Goal: Task Accomplishment & Management: Use online tool/utility

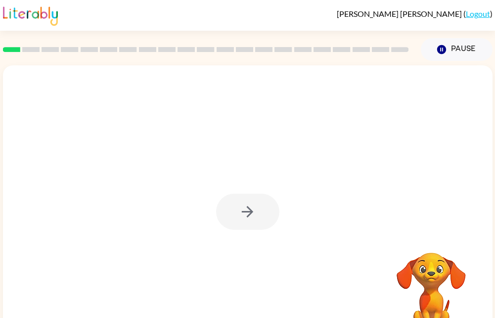
click at [254, 210] on div at bounding box center [247, 211] width 63 height 36
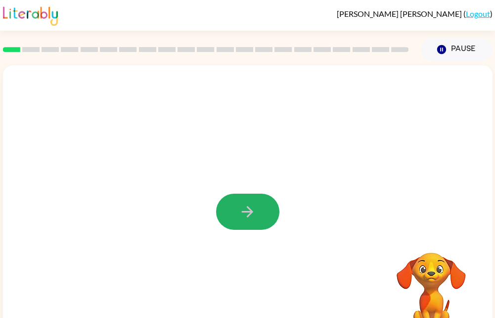
click at [254, 210] on icon "button" at bounding box center [247, 211] width 17 height 17
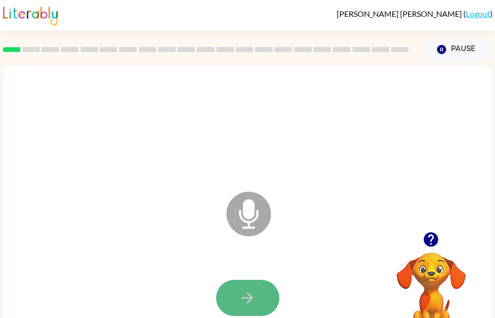
click at [257, 302] on button "button" at bounding box center [247, 297] width 63 height 36
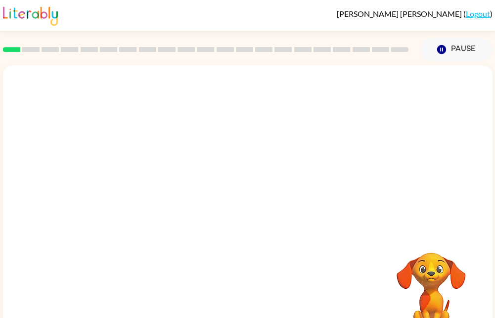
click at [247, 283] on div "Your browser must support playing .mp4 files to use Literably. Please try using…" at bounding box center [248, 206] width 490 height 282
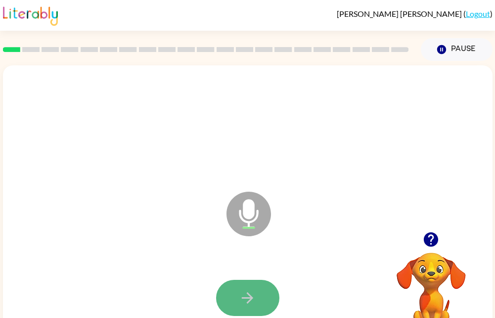
click at [228, 308] on button "button" at bounding box center [247, 297] width 63 height 36
click at [258, 306] on button "button" at bounding box center [247, 297] width 63 height 36
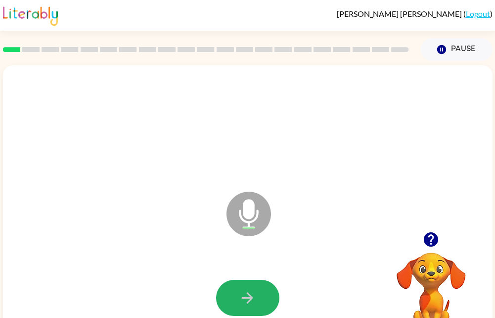
click at [258, 306] on button "button" at bounding box center [247, 297] width 63 height 36
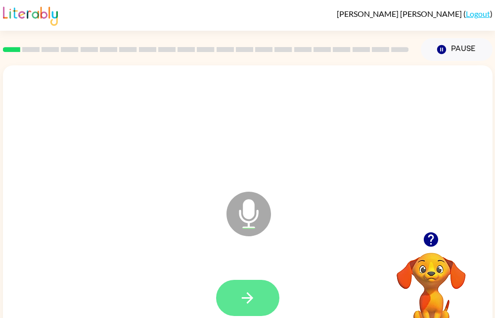
click at [255, 302] on icon "button" at bounding box center [247, 297] width 17 height 17
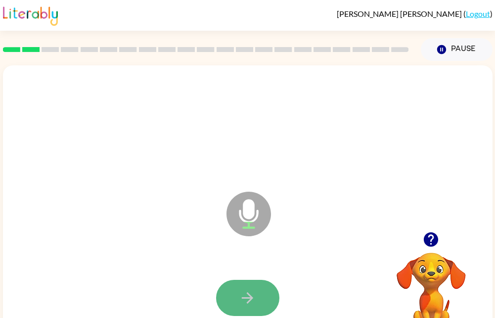
click at [246, 309] on button "button" at bounding box center [247, 297] width 63 height 36
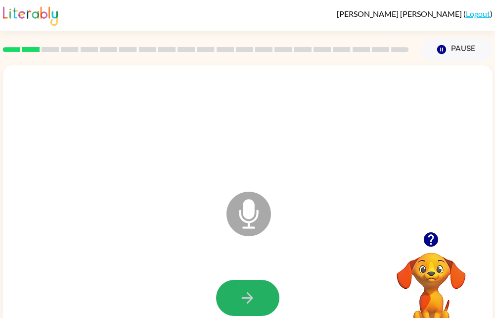
click at [246, 309] on button "button" at bounding box center [247, 297] width 63 height 36
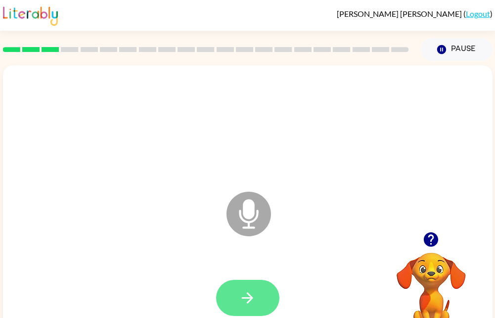
click at [245, 302] on icon "button" at bounding box center [247, 297] width 17 height 17
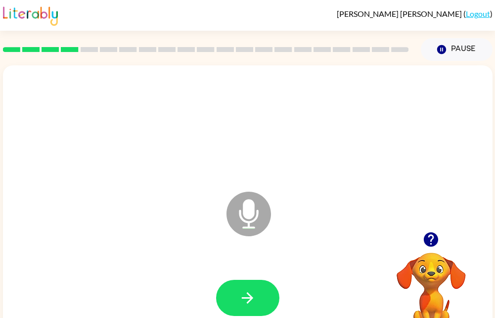
click at [246, 309] on div at bounding box center [248, 297] width 470 height 81
click at [246, 309] on button "button" at bounding box center [247, 297] width 63 height 36
click at [245, 297] on icon "button" at bounding box center [247, 297] width 11 height 11
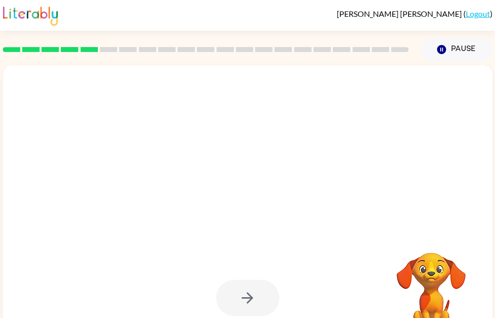
drag, startPoint x: 245, startPoint y: 297, endPoint x: 207, endPoint y: 278, distance: 42.3
click at [207, 278] on div at bounding box center [248, 297] width 470 height 81
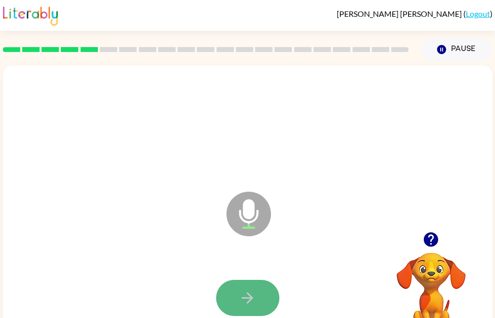
click at [237, 292] on button "button" at bounding box center [247, 297] width 63 height 36
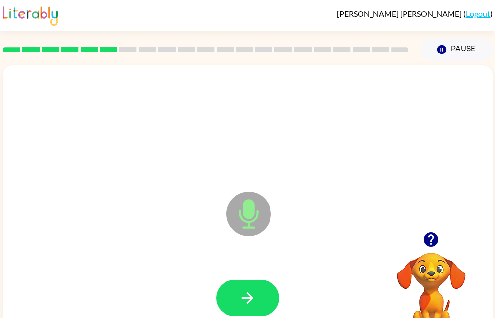
click at [237, 292] on button "button" at bounding box center [247, 297] width 63 height 36
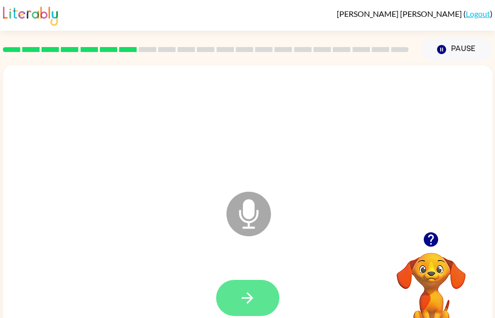
click at [258, 294] on button "button" at bounding box center [247, 297] width 63 height 36
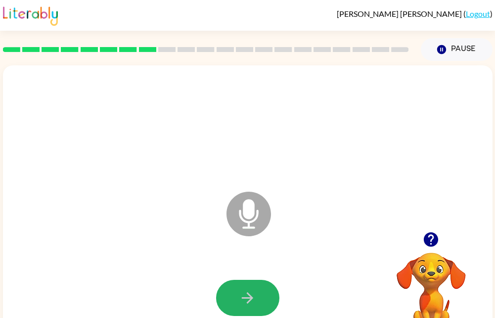
click at [258, 294] on button "button" at bounding box center [247, 297] width 63 height 36
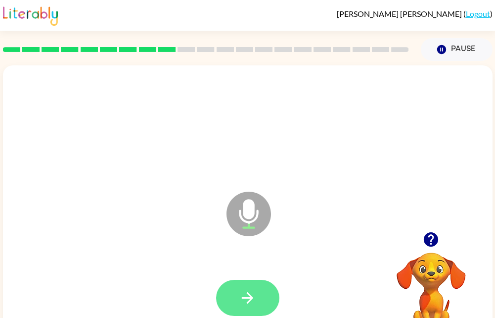
scroll to position [0, 3]
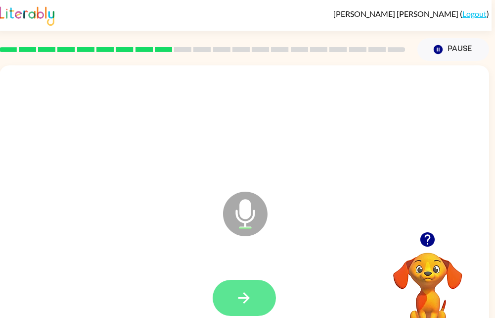
click at [257, 295] on button "button" at bounding box center [244, 297] width 63 height 36
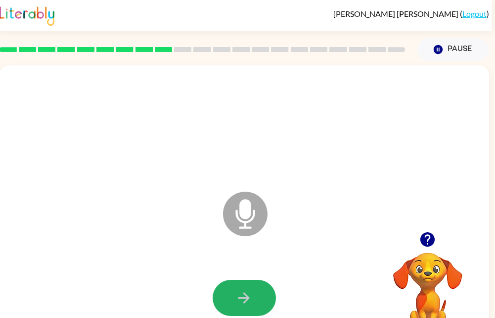
click at [257, 295] on button "button" at bounding box center [244, 297] width 63 height 36
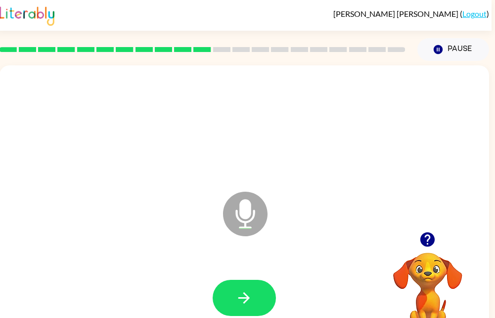
click at [257, 295] on button "button" at bounding box center [244, 297] width 63 height 36
click at [430, 241] on icon "button" at bounding box center [427, 239] width 14 height 14
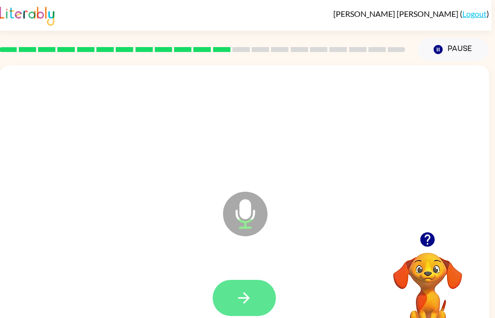
click at [253, 302] on button "button" at bounding box center [244, 297] width 63 height 36
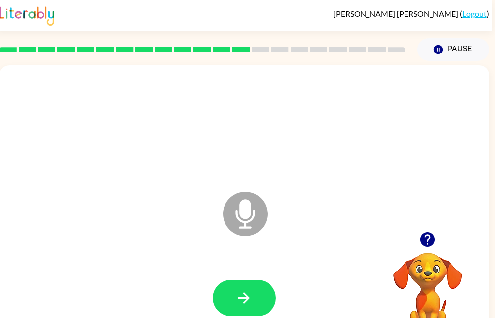
click at [446, 234] on div at bounding box center [427, 239] width 99 height 25
click at [419, 240] on icon "button" at bounding box center [427, 239] width 17 height 17
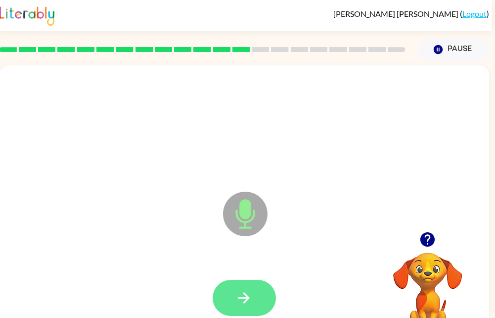
click at [228, 301] on button "button" at bounding box center [244, 297] width 63 height 36
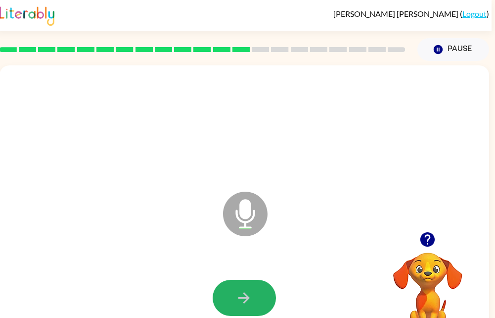
click at [228, 301] on button "button" at bounding box center [244, 297] width 63 height 36
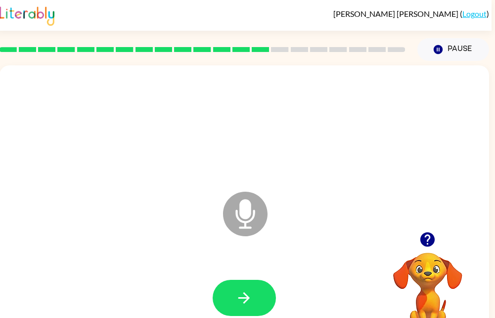
drag, startPoint x: 228, startPoint y: 301, endPoint x: 110, endPoint y: 238, distance: 133.2
click at [110, 238] on div "Microphone The Microphone is here when it is your turn to talk" at bounding box center [245, 206] width 490 height 282
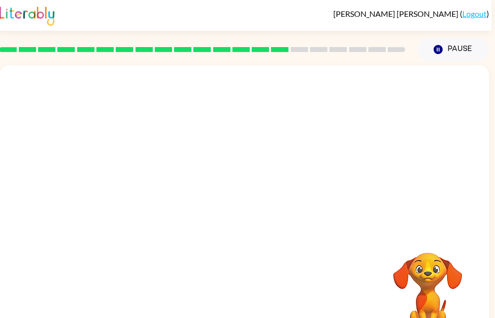
click at [235, 279] on div at bounding box center [244, 297] width 470 height 81
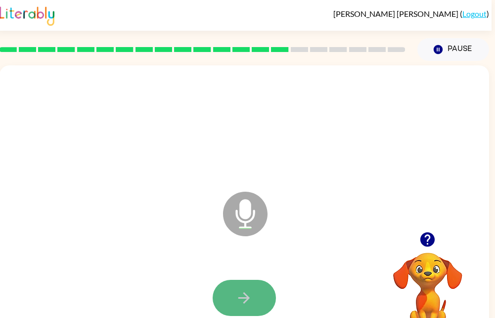
click at [235, 279] on button "button" at bounding box center [244, 297] width 63 height 36
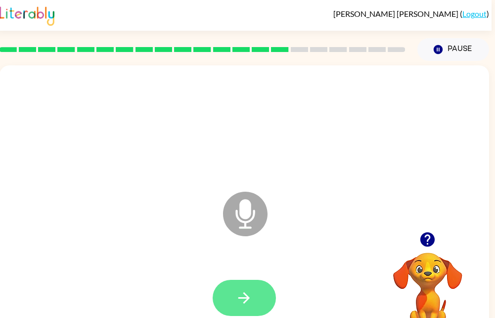
click at [243, 295] on icon "button" at bounding box center [243, 297] width 17 height 17
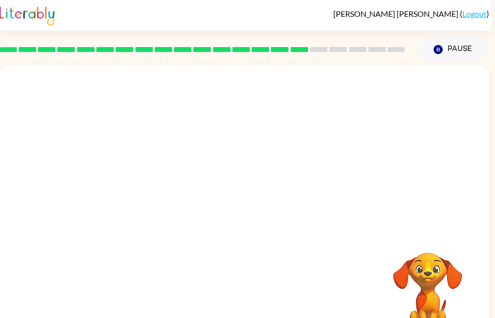
click at [243, 295] on div at bounding box center [244, 297] width 470 height 81
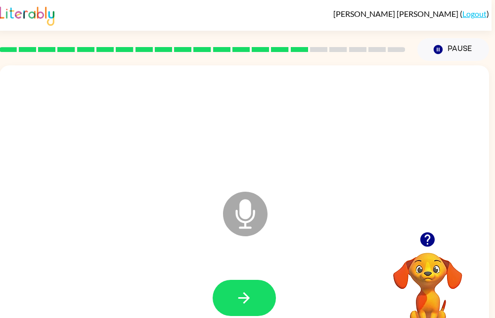
click at [257, 317] on html "Esmeralda Rivera ( Logout ) Pause Pause Microphone The Microphone is here when …" at bounding box center [247, 174] width 495 height 348
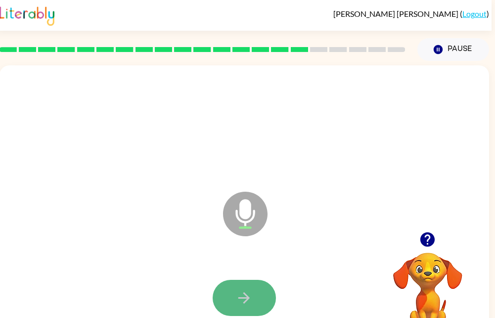
click at [234, 301] on button "button" at bounding box center [244, 297] width 63 height 36
click at [242, 294] on icon "button" at bounding box center [243, 297] width 17 height 17
click at [220, 291] on button "button" at bounding box center [244, 297] width 63 height 36
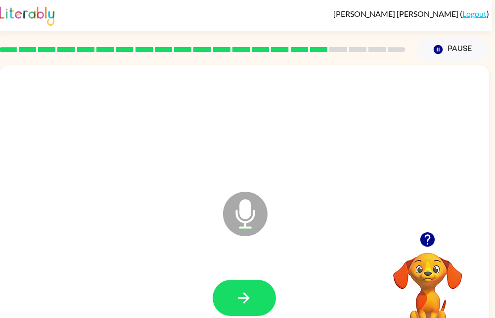
drag, startPoint x: 220, startPoint y: 291, endPoint x: 178, endPoint y: 280, distance: 43.4
click at [178, 280] on div at bounding box center [244, 297] width 470 height 81
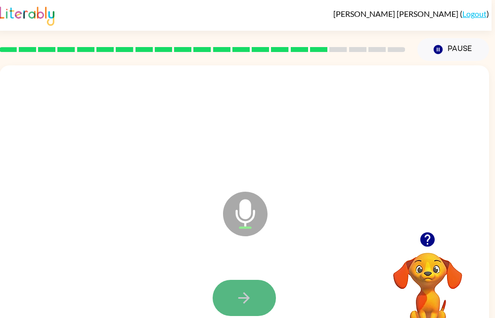
click at [243, 289] on icon "button" at bounding box center [243, 297] width 17 height 17
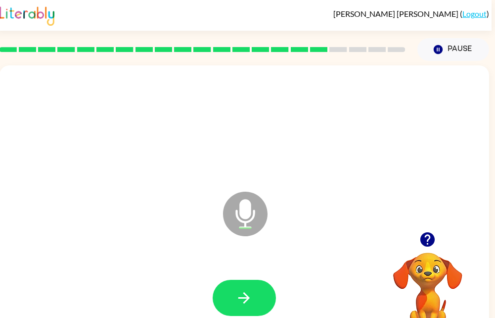
click at [418, 235] on button "button" at bounding box center [427, 239] width 25 height 25
click at [430, 253] on video "Your browser must support playing .mp4 files to use Literably. Please try using…" at bounding box center [427, 286] width 99 height 99
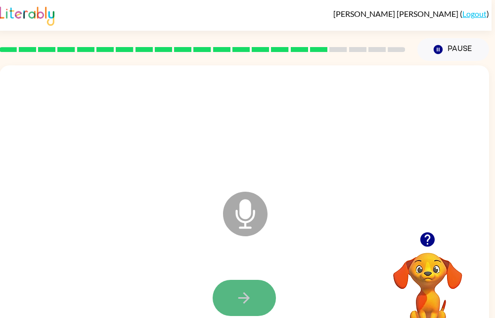
click at [265, 301] on button "button" at bounding box center [244, 297] width 63 height 36
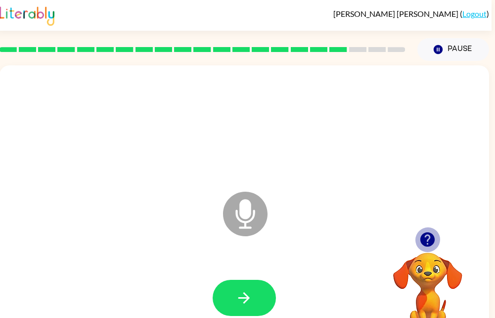
click at [417, 236] on button "button" at bounding box center [427, 239] width 25 height 25
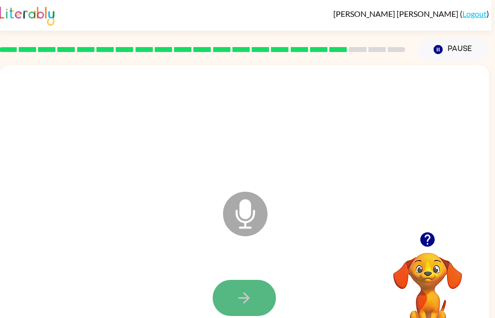
click at [265, 291] on button "button" at bounding box center [244, 297] width 63 height 36
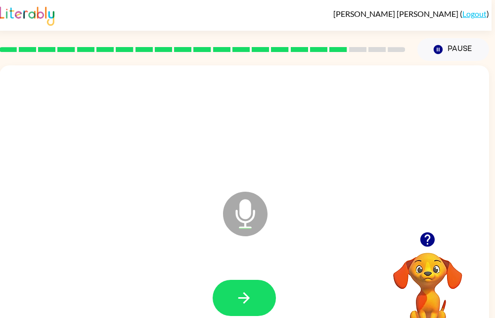
drag, startPoint x: 265, startPoint y: 291, endPoint x: 185, endPoint y: 274, distance: 81.5
click at [185, 274] on div at bounding box center [244, 297] width 470 height 81
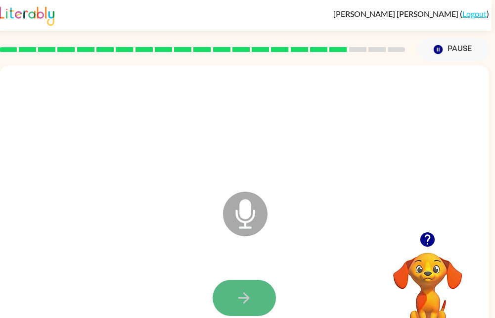
click at [234, 292] on button "button" at bounding box center [244, 297] width 63 height 36
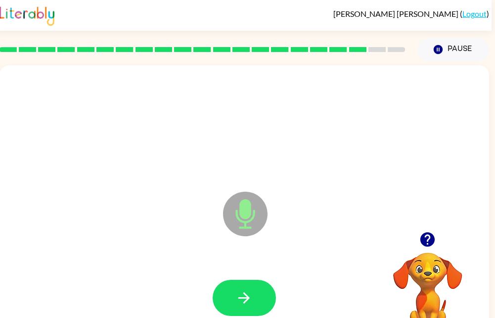
drag, startPoint x: 234, startPoint y: 292, endPoint x: 151, endPoint y: 278, distance: 84.3
click at [151, 278] on div at bounding box center [244, 297] width 470 height 81
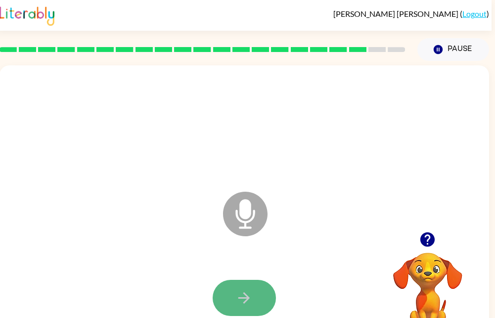
click at [219, 293] on button "button" at bounding box center [244, 297] width 63 height 36
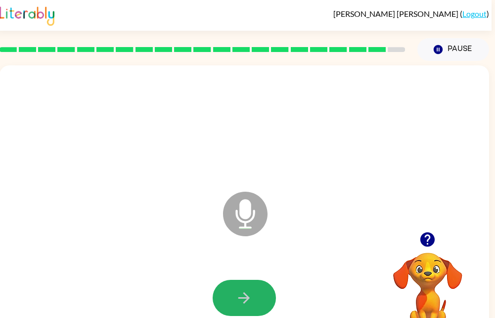
click at [219, 293] on button "button" at bounding box center [244, 297] width 63 height 36
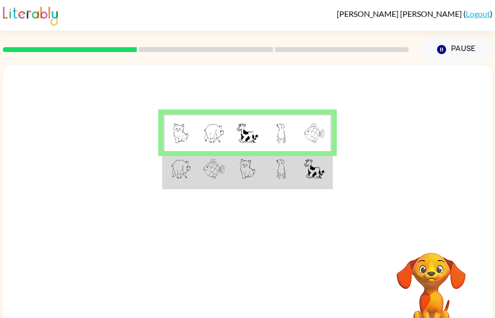
click at [191, 165] on td at bounding box center [180, 169] width 34 height 37
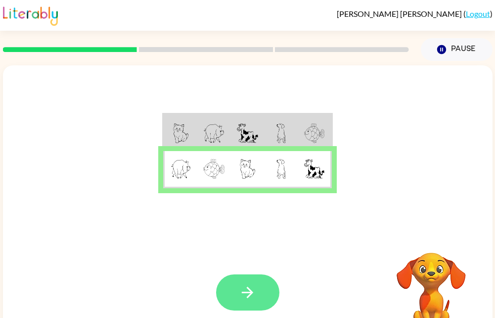
click at [239, 303] on button "button" at bounding box center [247, 292] width 63 height 36
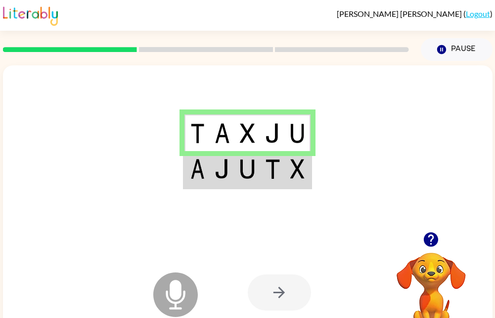
click at [256, 301] on div at bounding box center [279, 292] width 63 height 36
click at [207, 197] on div at bounding box center [248, 148] width 490 height 166
click at [203, 166] on img at bounding box center [197, 169] width 14 height 20
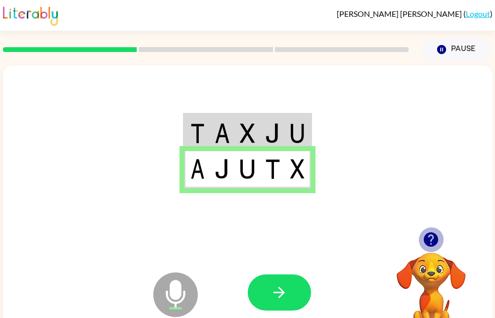
click at [428, 230] on button "button" at bounding box center [430, 239] width 25 height 25
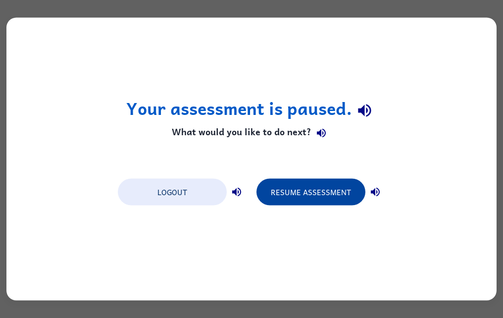
click at [284, 190] on button "Resume Assessment" at bounding box center [310, 192] width 109 height 27
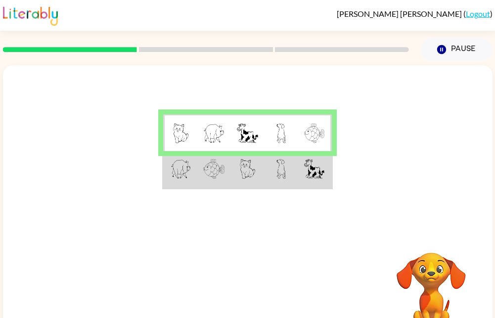
click at [249, 194] on div at bounding box center [248, 148] width 490 height 166
click at [252, 174] on img at bounding box center [247, 169] width 15 height 20
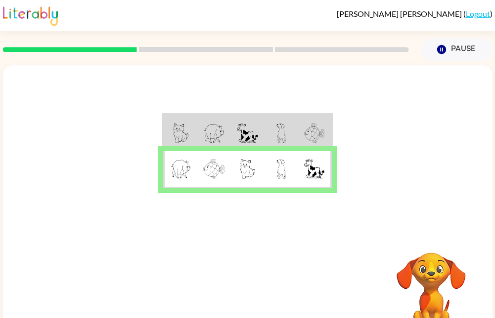
click at [252, 174] on img at bounding box center [247, 169] width 15 height 20
click at [270, 122] on td at bounding box center [282, 132] width 34 height 37
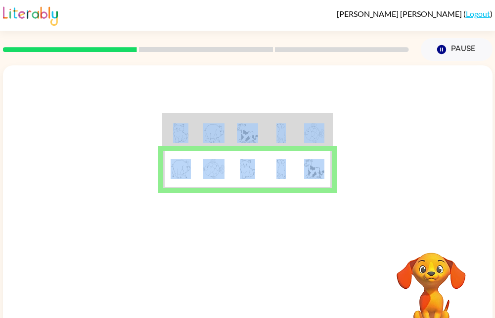
click at [270, 122] on td at bounding box center [282, 132] width 34 height 37
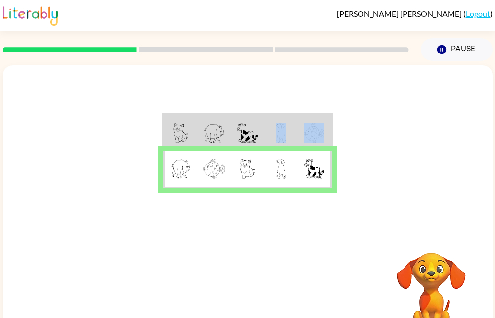
click at [270, 122] on td at bounding box center [282, 132] width 34 height 37
click at [253, 136] on img at bounding box center [248, 133] width 22 height 20
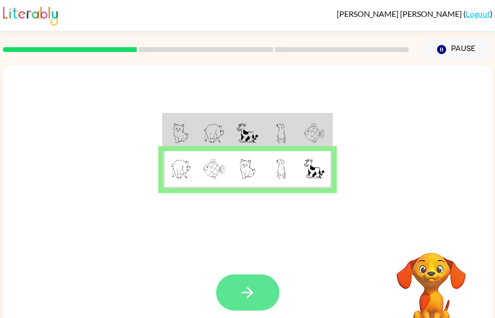
click at [244, 296] on icon "button" at bounding box center [247, 291] width 17 height 17
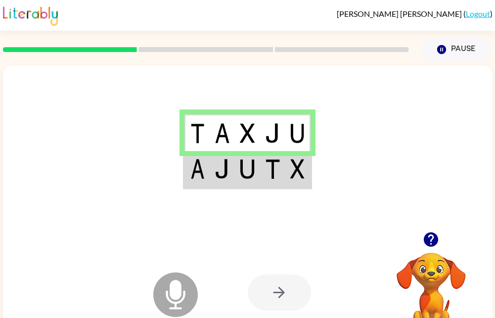
click at [213, 163] on td at bounding box center [222, 169] width 25 height 37
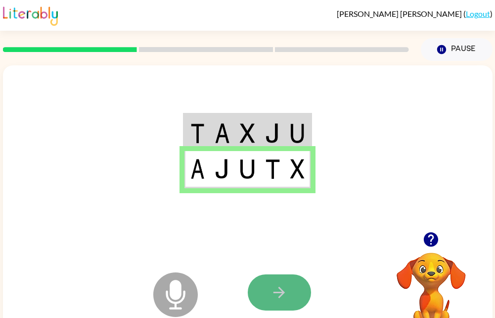
click at [277, 300] on icon "button" at bounding box center [279, 291] width 17 height 17
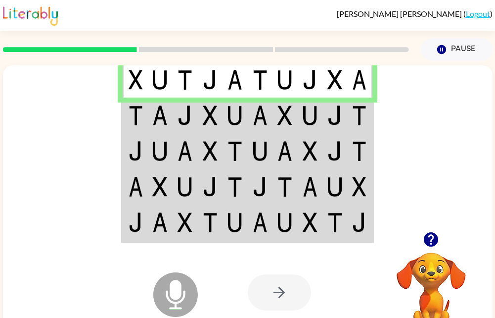
click at [137, 110] on img at bounding box center [136, 115] width 14 height 20
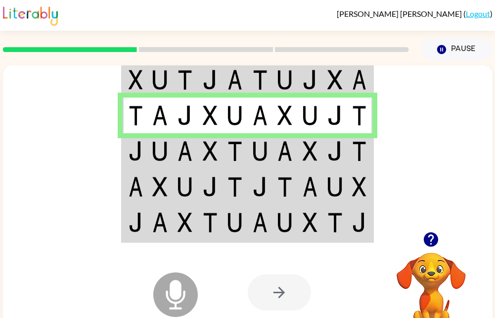
click at [139, 148] on img at bounding box center [136, 151] width 14 height 20
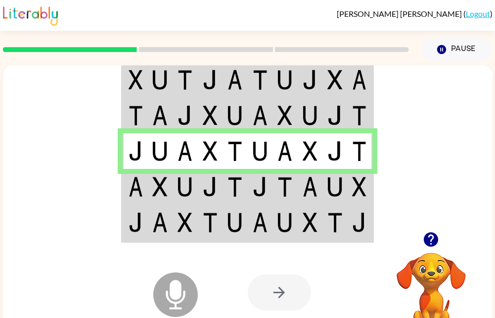
click at [142, 182] on td at bounding box center [135, 187] width 25 height 36
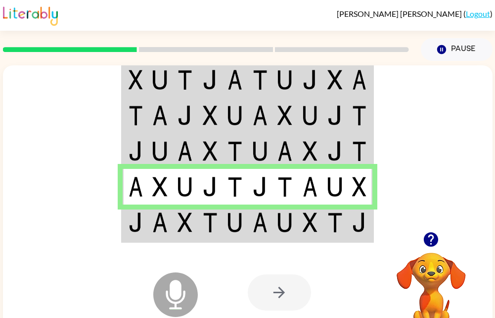
click at [135, 222] on img at bounding box center [136, 222] width 14 height 20
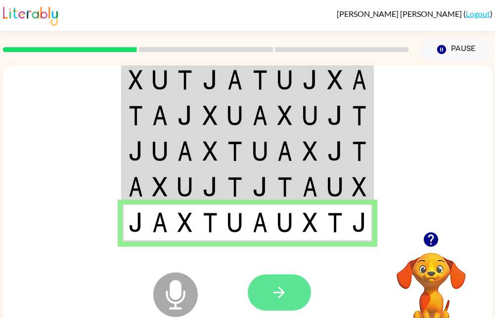
click at [276, 296] on icon "button" at bounding box center [279, 291] width 17 height 17
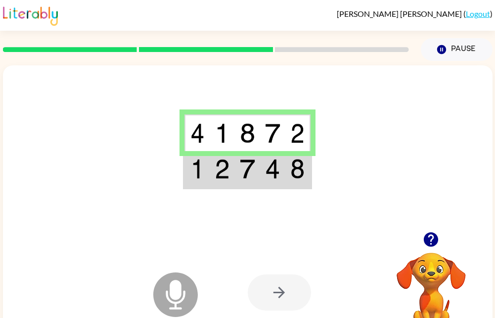
click at [232, 169] on td at bounding box center [222, 169] width 25 height 37
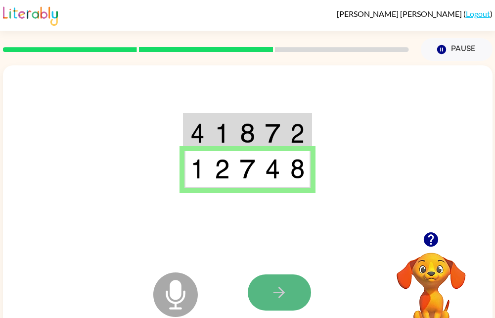
click at [270, 291] on button "button" at bounding box center [279, 292] width 63 height 36
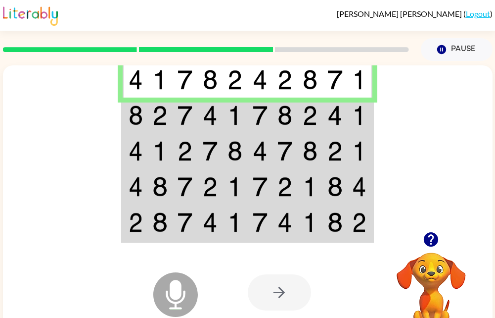
click at [176, 122] on td at bounding box center [185, 115] width 25 height 36
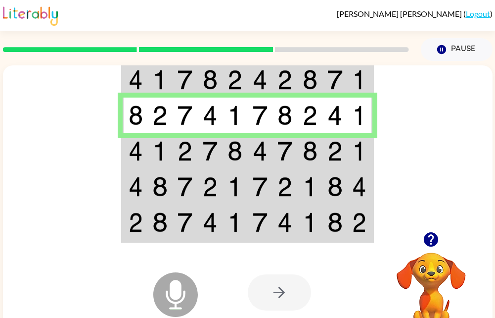
click at [164, 156] on img at bounding box center [159, 151] width 15 height 20
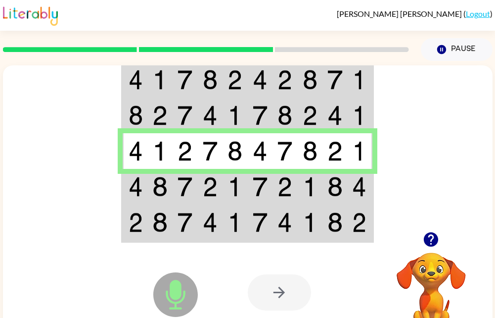
click at [164, 156] on img at bounding box center [159, 151] width 15 height 20
click at [123, 184] on td at bounding box center [135, 187] width 25 height 36
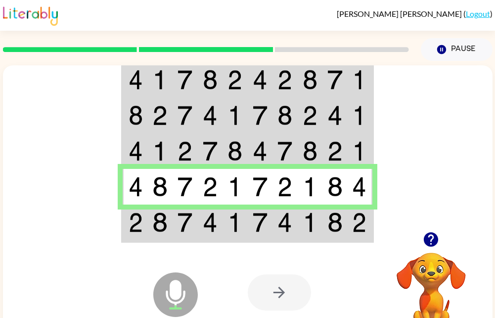
click at [140, 220] on img at bounding box center [136, 222] width 14 height 20
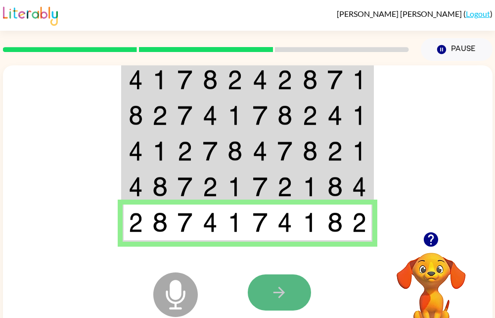
click at [280, 291] on icon "button" at bounding box center [279, 291] width 17 height 17
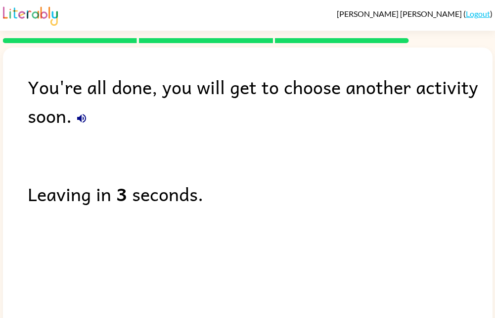
click at [77, 117] on icon "button" at bounding box center [82, 118] width 12 height 12
